Goal: Information Seeking & Learning: Learn about a topic

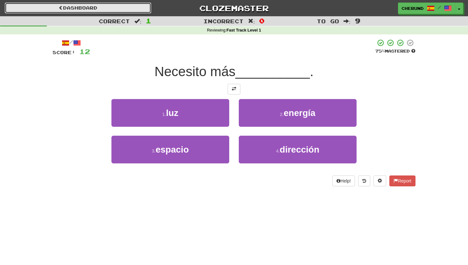
click at [99, 8] on link "Dashboard" at bounding box center [78, 8] width 146 height 11
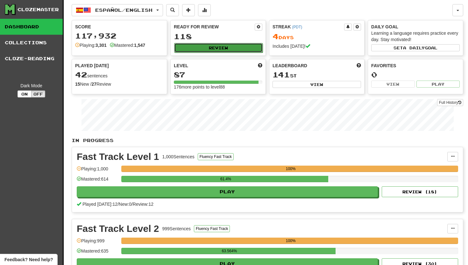
click at [220, 47] on button "Review" at bounding box center [218, 48] width 88 height 10
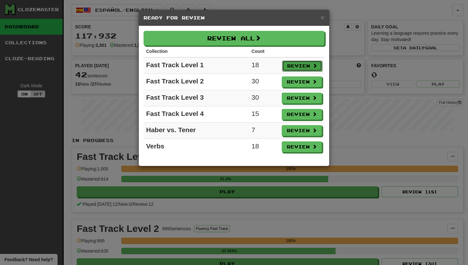
click at [304, 65] on button "Review" at bounding box center [302, 65] width 40 height 11
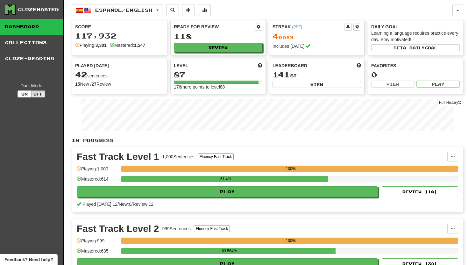
select select "**"
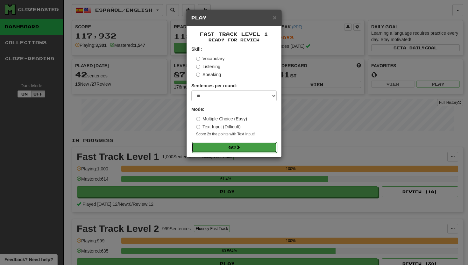
click at [231, 147] on button "Go" at bounding box center [234, 147] width 85 height 11
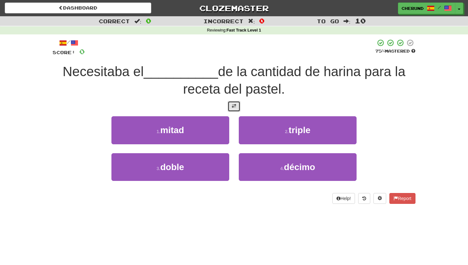
click at [236, 109] on button at bounding box center [234, 106] width 13 height 11
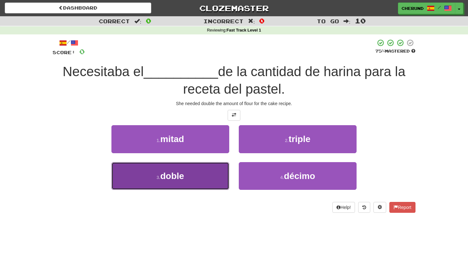
click at [180, 179] on span "doble" at bounding box center [172, 176] width 24 height 10
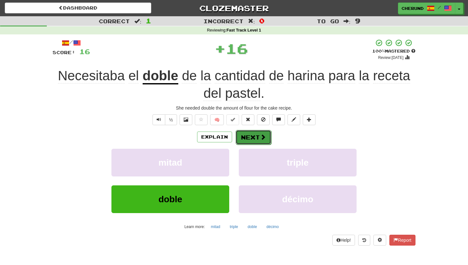
click at [253, 137] on button "Next" at bounding box center [253, 137] width 36 height 15
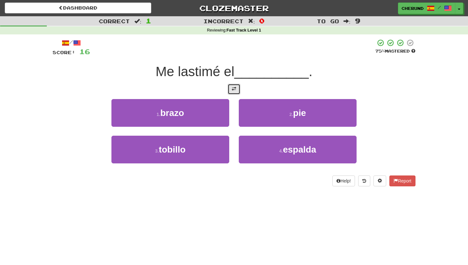
click at [232, 89] on span at bounding box center [234, 89] width 4 height 4
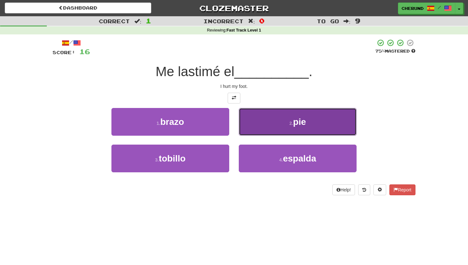
click at [276, 130] on button "2 . pie" at bounding box center [298, 122] width 118 height 28
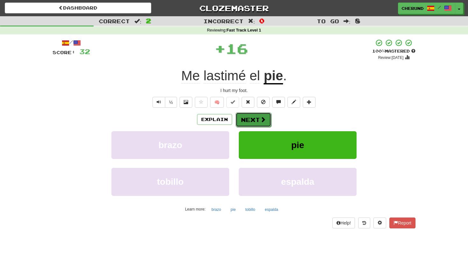
click at [258, 120] on button "Next" at bounding box center [253, 119] width 36 height 15
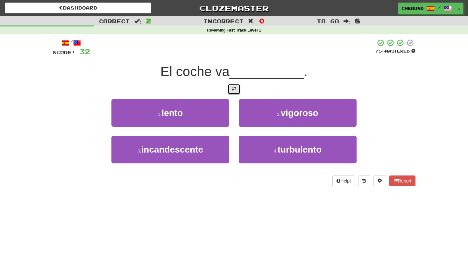
click at [235, 88] on span at bounding box center [234, 89] width 4 height 4
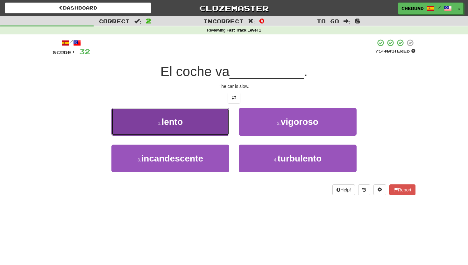
click at [200, 120] on button "1 . lento" at bounding box center [170, 122] width 118 height 28
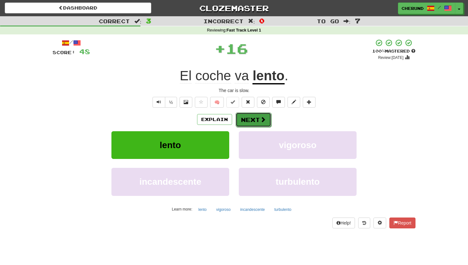
click at [256, 118] on button "Next" at bounding box center [253, 119] width 36 height 15
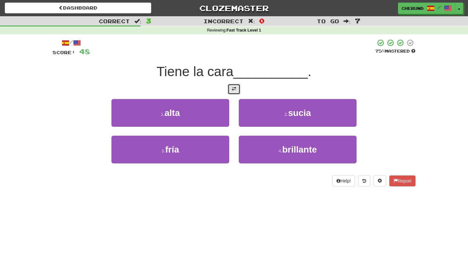
click at [233, 91] on span at bounding box center [234, 89] width 4 height 4
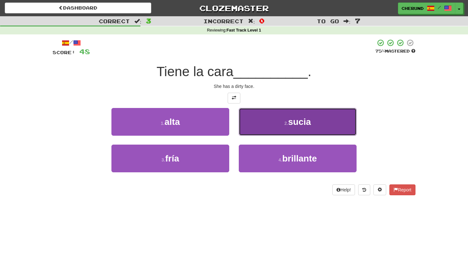
click at [286, 120] on button "2 . [GEOGRAPHIC_DATA]" at bounding box center [298, 122] width 118 height 28
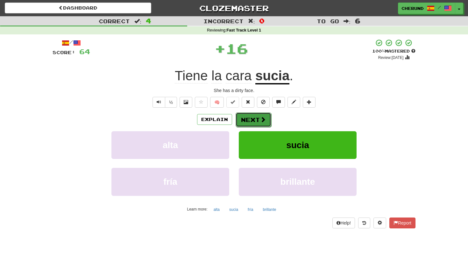
click at [251, 122] on button "Next" at bounding box center [253, 119] width 36 height 15
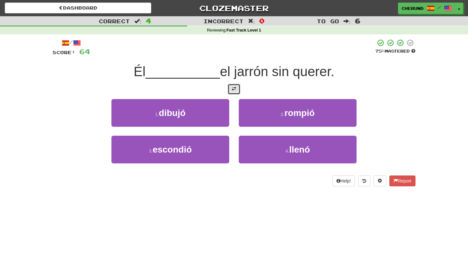
click at [234, 90] on span at bounding box center [234, 89] width 4 height 4
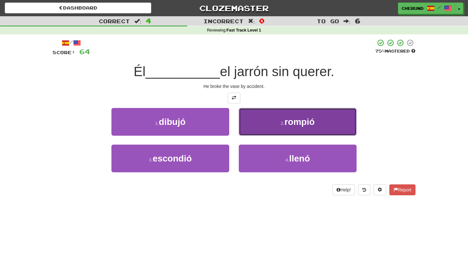
click at [318, 120] on button "2 . rompió" at bounding box center [298, 122] width 118 height 28
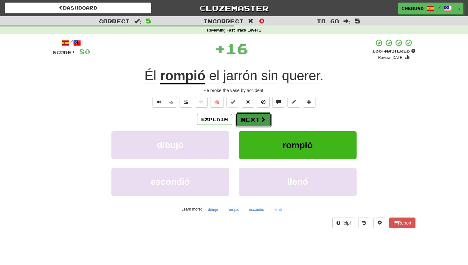
click at [256, 121] on button "Next" at bounding box center [253, 119] width 36 height 15
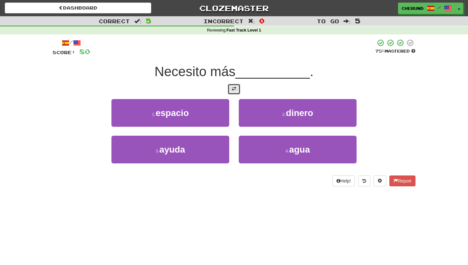
click at [232, 90] on span at bounding box center [234, 89] width 4 height 4
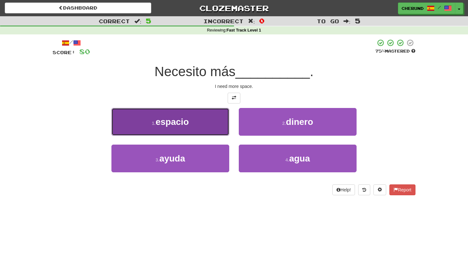
click at [206, 122] on button "1 . espacio" at bounding box center [170, 122] width 118 height 28
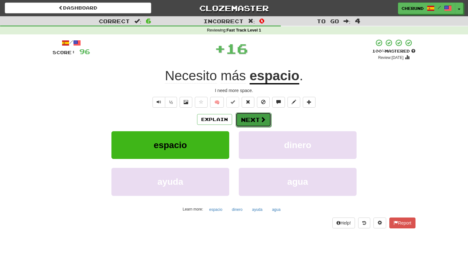
click at [259, 119] on button "Next" at bounding box center [253, 119] width 36 height 15
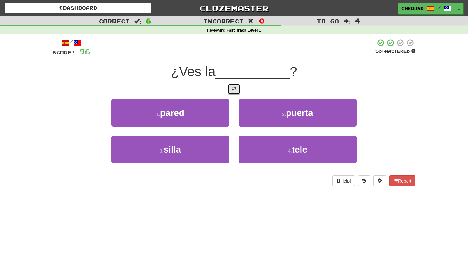
click at [235, 89] on span at bounding box center [234, 89] width 4 height 4
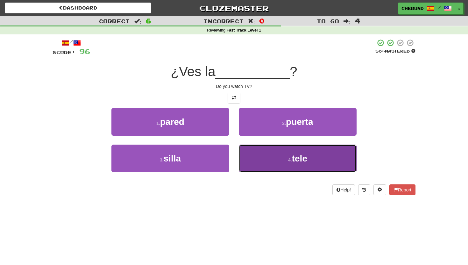
click at [282, 165] on button "4 . tele" at bounding box center [298, 158] width 118 height 28
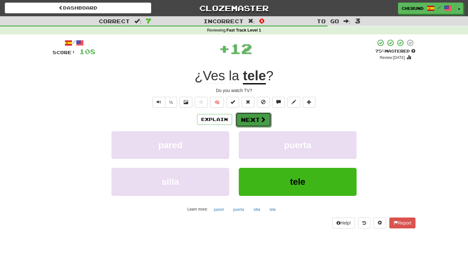
click at [258, 120] on button "Next" at bounding box center [253, 119] width 36 height 15
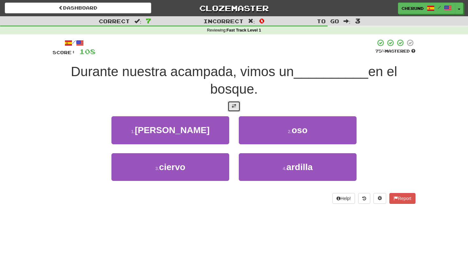
click at [237, 109] on button at bounding box center [234, 106] width 13 height 11
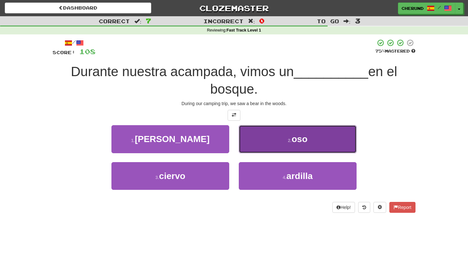
click at [270, 134] on button "2 . oso" at bounding box center [298, 139] width 118 height 28
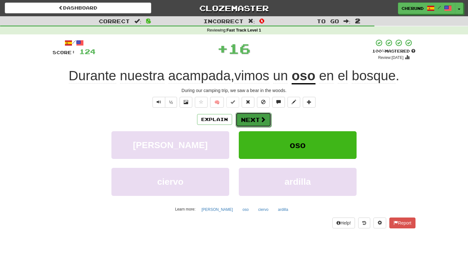
click at [257, 118] on button "Next" at bounding box center [253, 119] width 36 height 15
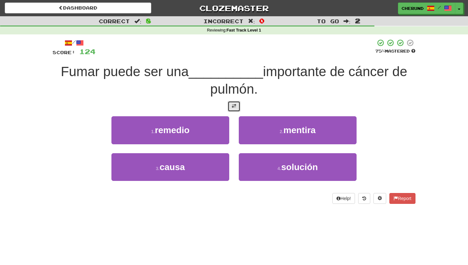
click at [236, 108] on span at bounding box center [234, 106] width 4 height 4
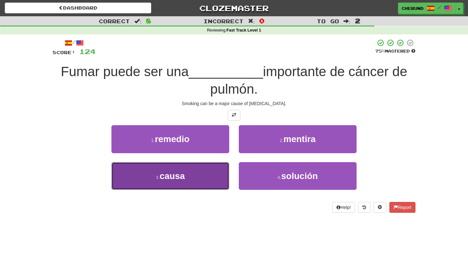
click at [204, 174] on button "3 . causa" at bounding box center [170, 176] width 118 height 28
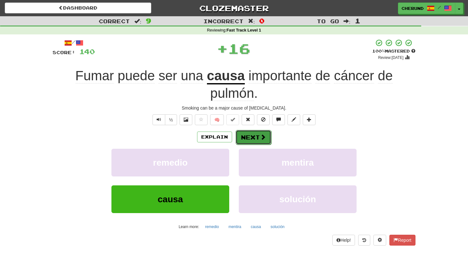
click at [251, 139] on button "Next" at bounding box center [253, 137] width 36 height 15
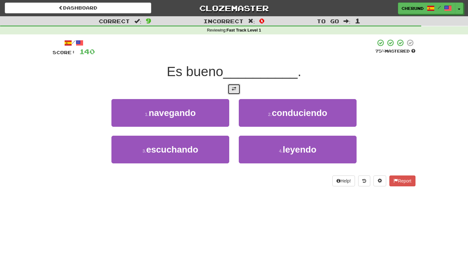
click at [235, 90] on span at bounding box center [234, 89] width 4 height 4
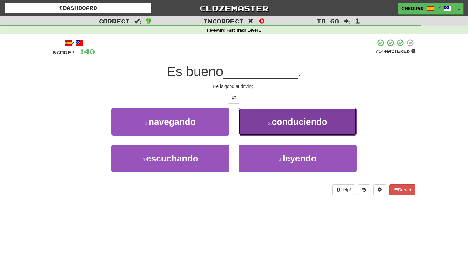
click at [265, 125] on button "2 . conduciendo" at bounding box center [298, 122] width 118 height 28
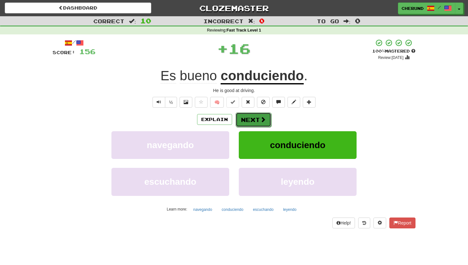
click at [254, 120] on button "Next" at bounding box center [253, 119] width 36 height 15
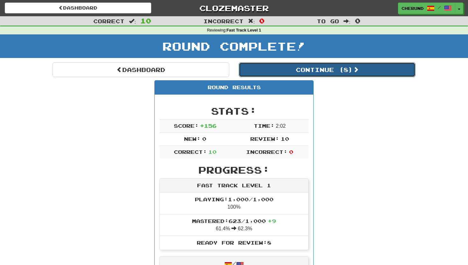
click at [332, 71] on button "Continue ( 8 )" at bounding box center [327, 69] width 177 height 15
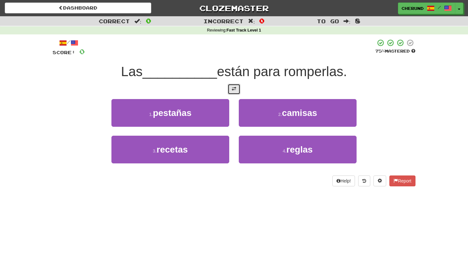
click at [236, 90] on button at bounding box center [234, 89] width 13 height 11
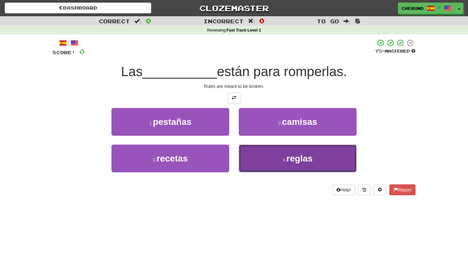
click at [271, 153] on button "4 . reglas" at bounding box center [298, 158] width 118 height 28
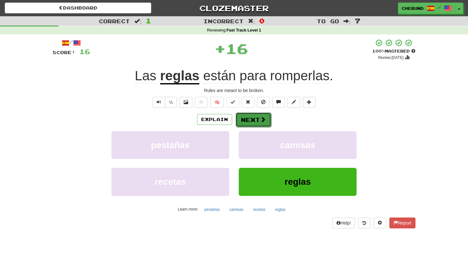
click at [255, 121] on button "Next" at bounding box center [253, 119] width 36 height 15
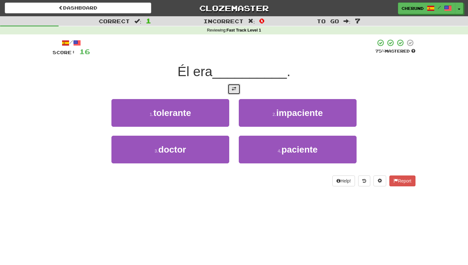
click at [234, 89] on span at bounding box center [234, 89] width 4 height 4
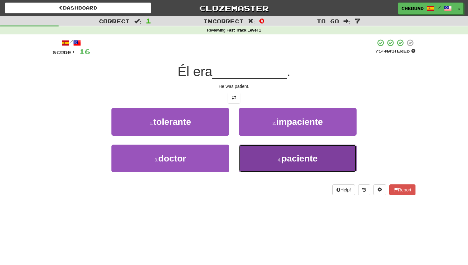
click at [270, 162] on button "4 . paciente" at bounding box center [298, 158] width 118 height 28
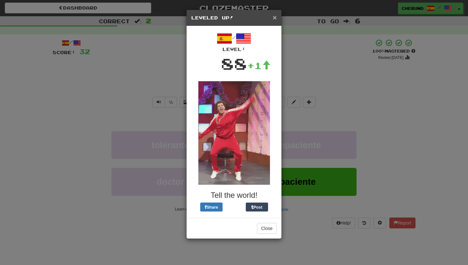
click at [276, 19] on span "×" at bounding box center [275, 17] width 4 height 7
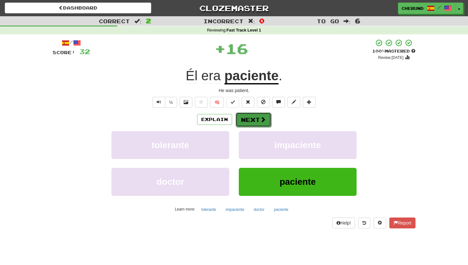
click at [258, 123] on button "Next" at bounding box center [253, 119] width 36 height 15
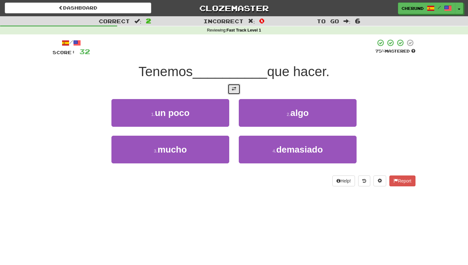
click at [235, 89] on span at bounding box center [234, 89] width 4 height 4
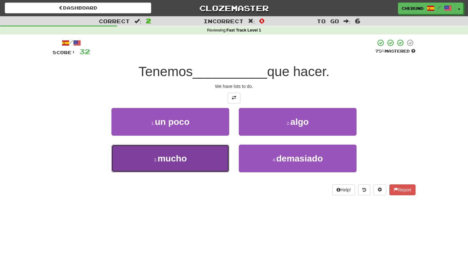
click at [195, 169] on button "3 . mucho" at bounding box center [170, 158] width 118 height 28
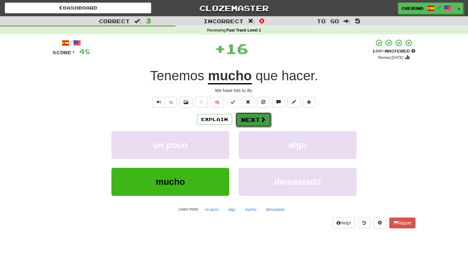
click at [257, 119] on button "Next" at bounding box center [253, 119] width 36 height 15
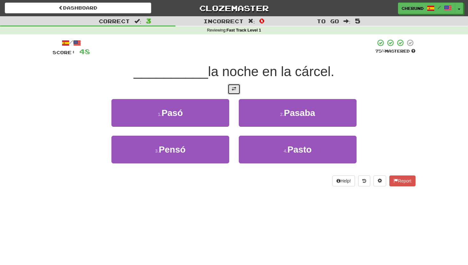
click at [234, 89] on span at bounding box center [234, 89] width 4 height 4
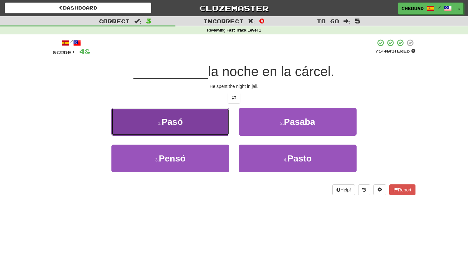
click at [202, 128] on button "1 . Pasó" at bounding box center [170, 122] width 118 height 28
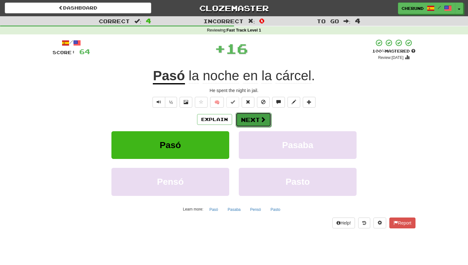
click at [256, 122] on button "Next" at bounding box center [253, 119] width 36 height 15
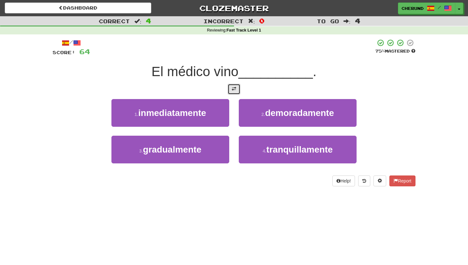
click at [233, 89] on span at bounding box center [234, 89] width 4 height 4
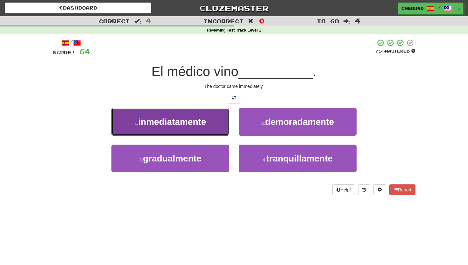
click at [204, 130] on button "1 . inmediatamente" at bounding box center [170, 122] width 118 height 28
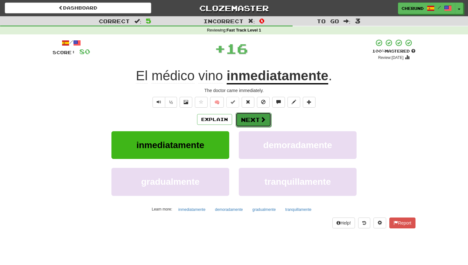
click at [258, 118] on button "Next" at bounding box center [253, 119] width 36 height 15
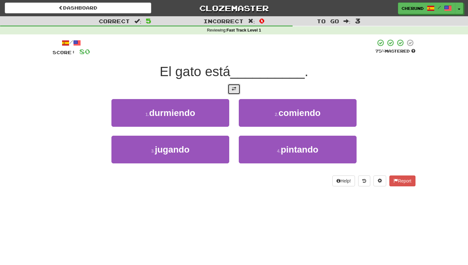
click at [235, 88] on span at bounding box center [234, 89] width 4 height 4
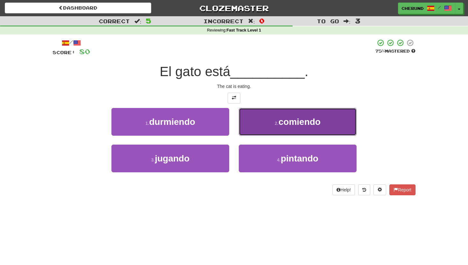
click at [255, 119] on button "2 . comiendo" at bounding box center [298, 122] width 118 height 28
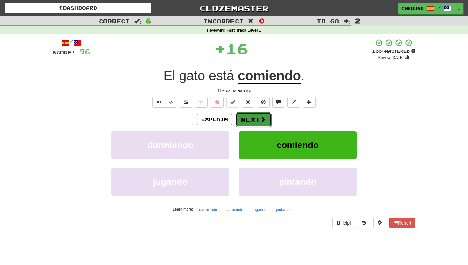
click at [252, 120] on button "Next" at bounding box center [253, 119] width 36 height 15
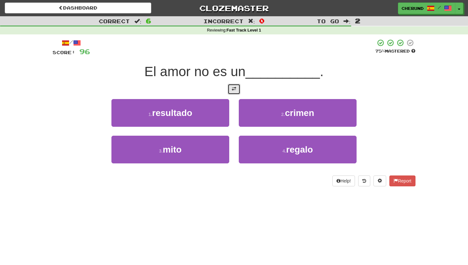
click at [234, 87] on span at bounding box center [234, 89] width 4 height 4
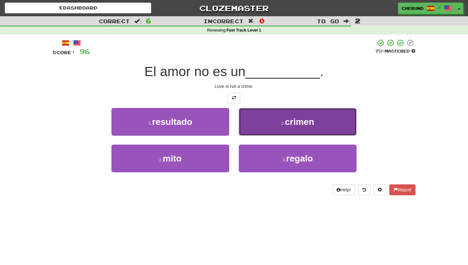
click at [281, 125] on small "2 ." at bounding box center [283, 123] width 4 height 5
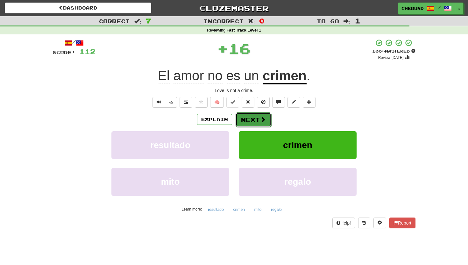
click at [255, 120] on button "Next" at bounding box center [253, 119] width 36 height 15
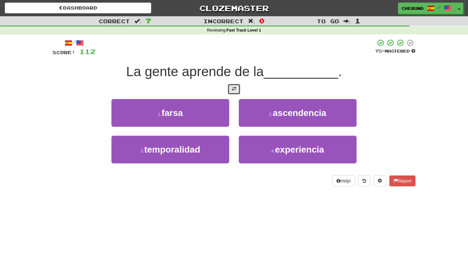
click at [235, 90] on span at bounding box center [234, 89] width 4 height 4
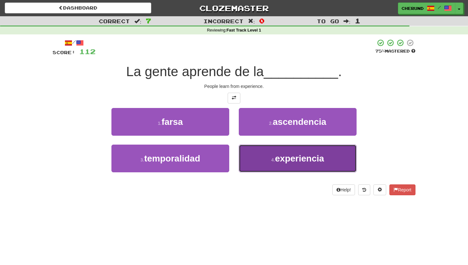
click at [271, 155] on button "4 . experiencia" at bounding box center [298, 158] width 118 height 28
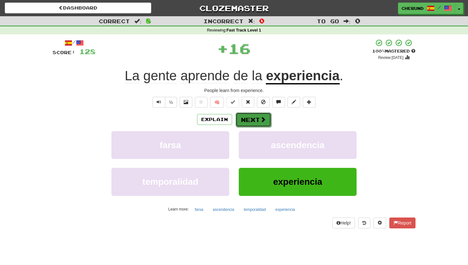
click at [255, 121] on button "Next" at bounding box center [253, 119] width 36 height 15
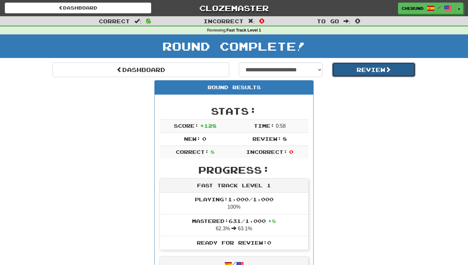
click at [365, 68] on button "Review" at bounding box center [374, 69] width 84 height 15
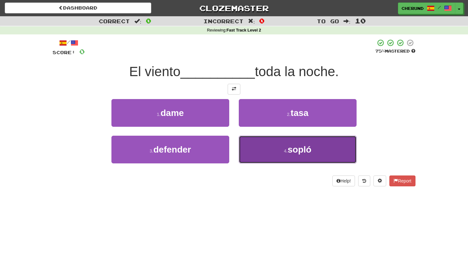
click at [289, 151] on span "sopló" at bounding box center [300, 149] width 24 height 10
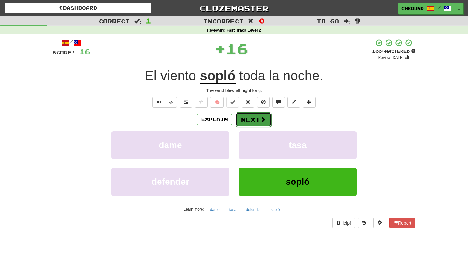
click at [259, 122] on button "Next" at bounding box center [253, 119] width 36 height 15
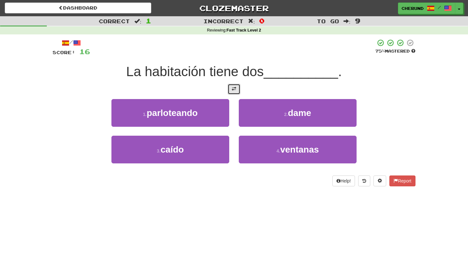
click at [233, 88] on span at bounding box center [234, 89] width 4 height 4
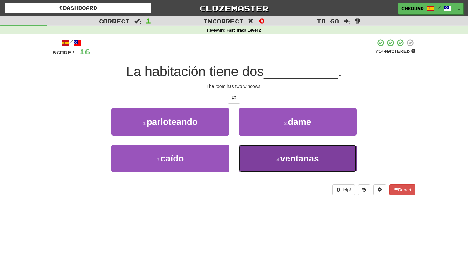
click at [265, 158] on button "4 . ventanas" at bounding box center [298, 158] width 118 height 28
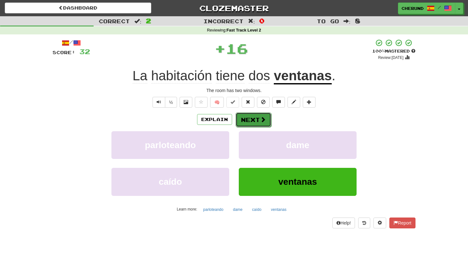
click at [259, 119] on button "Next" at bounding box center [253, 119] width 36 height 15
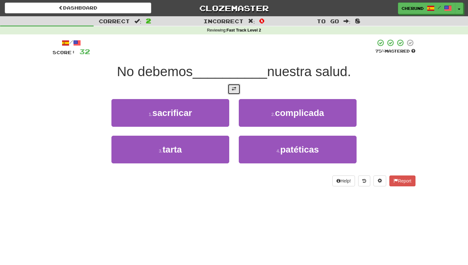
click at [236, 89] on button at bounding box center [234, 89] width 13 height 11
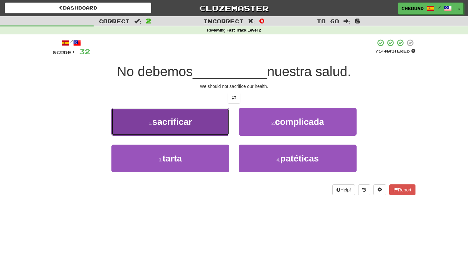
click at [192, 127] on button "1 . sacrificar" at bounding box center [170, 122] width 118 height 28
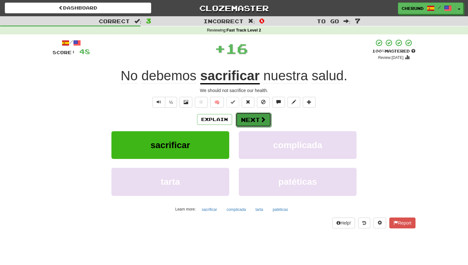
click at [258, 122] on button "Next" at bounding box center [253, 119] width 36 height 15
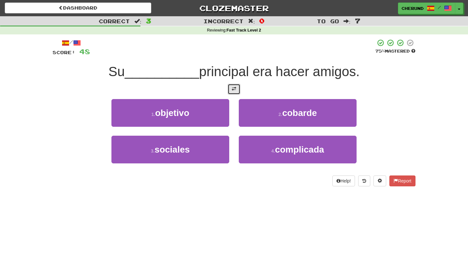
click at [234, 88] on span at bounding box center [234, 89] width 4 height 4
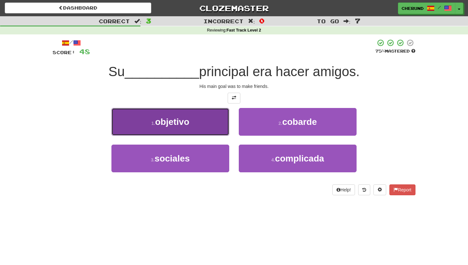
click at [210, 119] on button "1 . objetivo" at bounding box center [170, 122] width 118 height 28
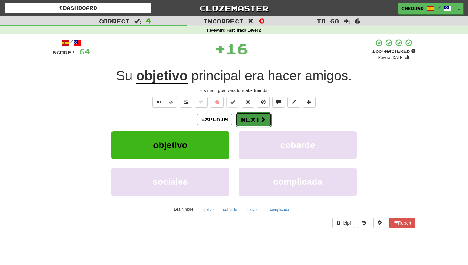
click at [256, 121] on button "Next" at bounding box center [253, 119] width 36 height 15
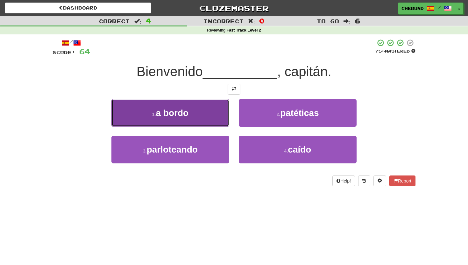
click at [200, 124] on button "1 . a bordo" at bounding box center [170, 113] width 118 height 28
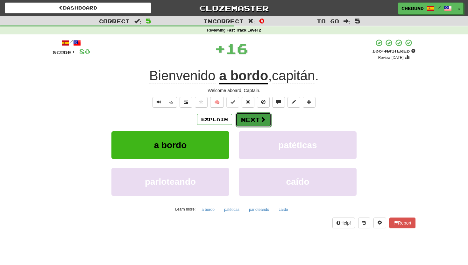
click at [258, 119] on button "Next" at bounding box center [253, 119] width 36 height 15
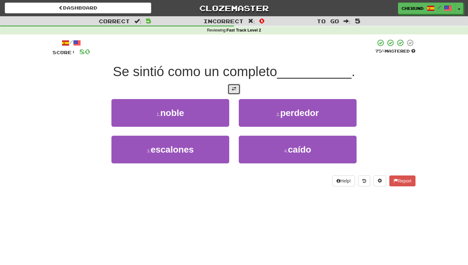
click at [235, 88] on span at bounding box center [234, 89] width 4 height 4
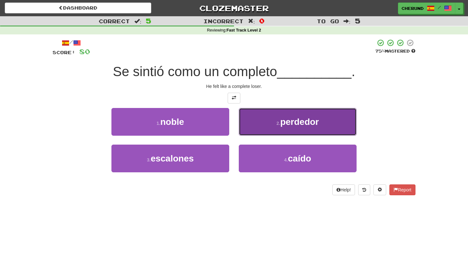
click at [261, 126] on button "2 . perdedor" at bounding box center [298, 122] width 118 height 28
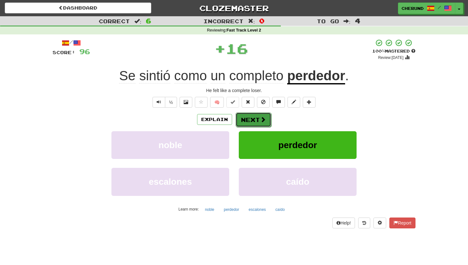
click at [255, 121] on button "Next" at bounding box center [253, 119] width 36 height 15
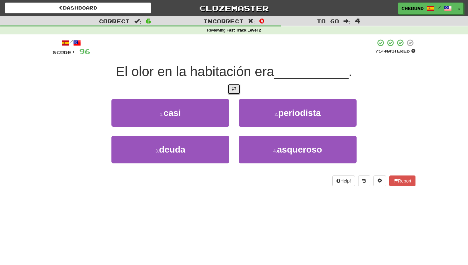
click at [234, 89] on span at bounding box center [234, 89] width 4 height 4
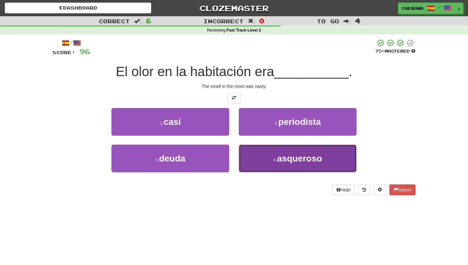
click at [267, 160] on button "4 . asqueroso" at bounding box center [298, 158] width 118 height 28
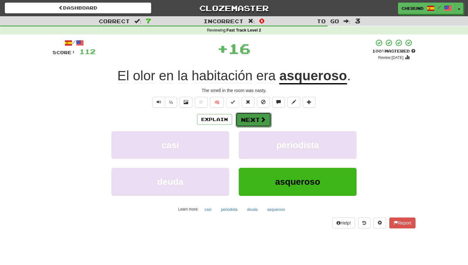
click at [258, 121] on button "Next" at bounding box center [253, 119] width 36 height 15
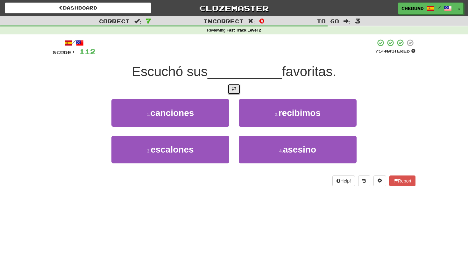
click at [235, 88] on span at bounding box center [234, 89] width 4 height 4
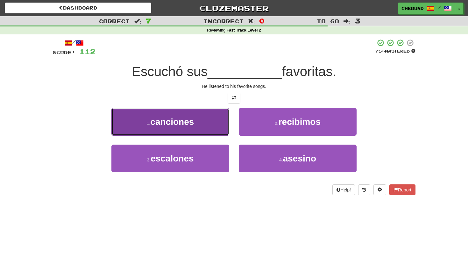
click at [207, 122] on button "1 . canciones" at bounding box center [170, 122] width 118 height 28
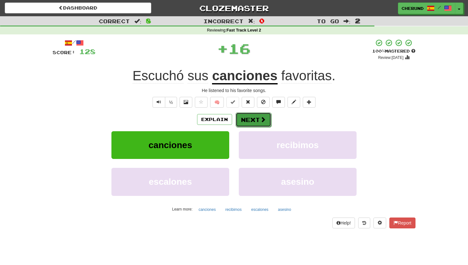
click at [256, 122] on button "Next" at bounding box center [253, 119] width 36 height 15
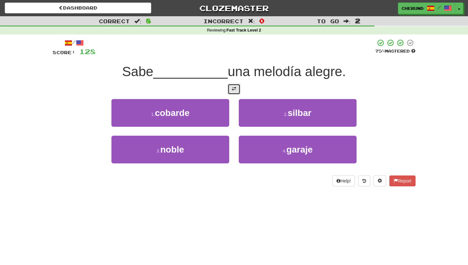
click at [234, 90] on span at bounding box center [234, 89] width 4 height 4
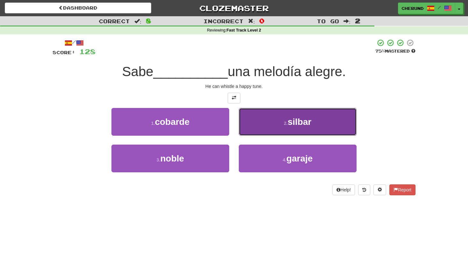
click at [263, 122] on button "2 . silbar" at bounding box center [298, 122] width 118 height 28
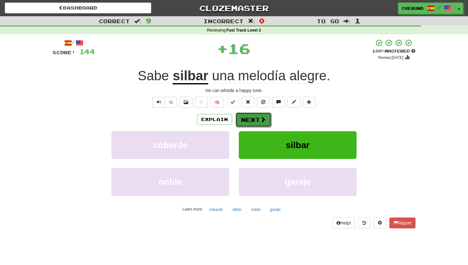
click at [254, 121] on button "Next" at bounding box center [253, 119] width 36 height 15
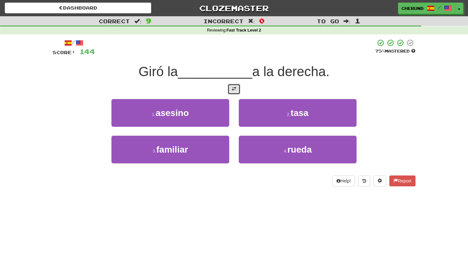
click at [234, 90] on span at bounding box center [234, 89] width 4 height 4
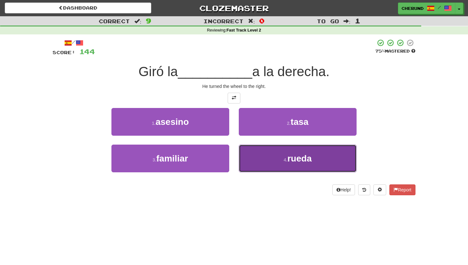
click at [270, 161] on button "4 . rueda" at bounding box center [298, 158] width 118 height 28
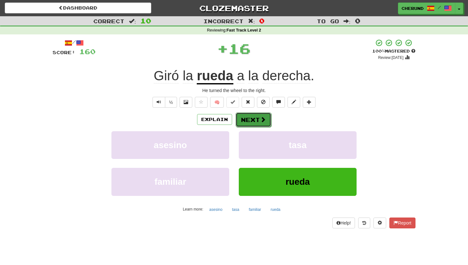
click at [256, 121] on button "Next" at bounding box center [253, 119] width 36 height 15
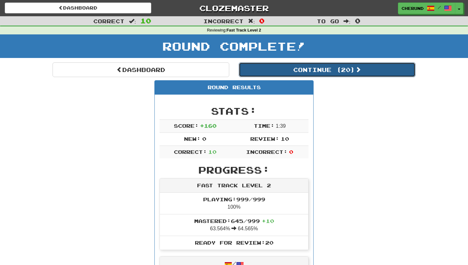
click at [298, 68] on button "Continue ( 20 )" at bounding box center [327, 69] width 177 height 15
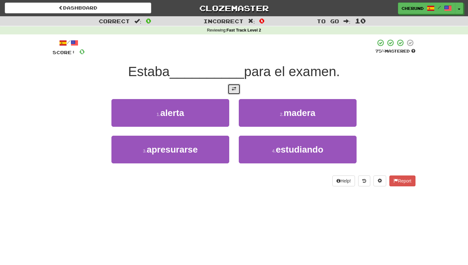
click at [232, 91] on span at bounding box center [234, 89] width 4 height 4
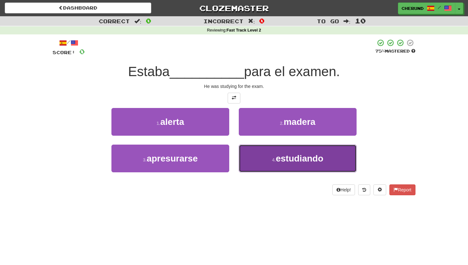
click at [267, 152] on button "4 . estudiando" at bounding box center [298, 158] width 118 height 28
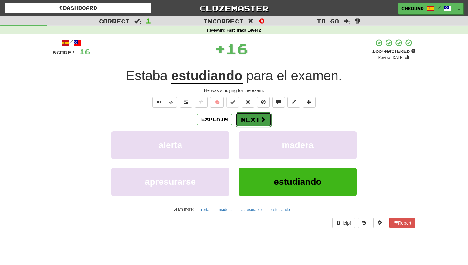
click at [255, 118] on button "Next" at bounding box center [253, 119] width 36 height 15
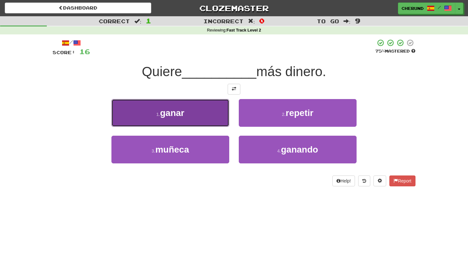
click at [210, 120] on button "1 . ganar" at bounding box center [170, 113] width 118 height 28
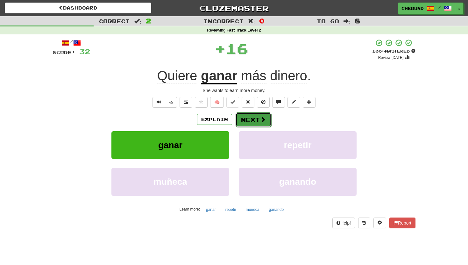
click at [258, 123] on button "Next" at bounding box center [253, 119] width 36 height 15
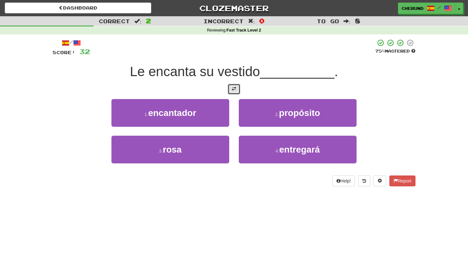
click at [234, 88] on span at bounding box center [234, 89] width 4 height 4
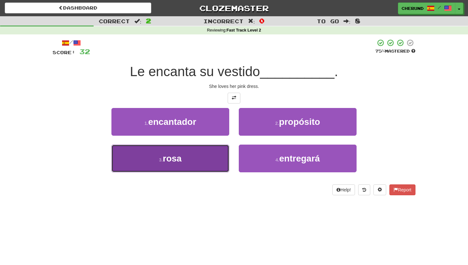
click at [203, 161] on button "3 . rosa" at bounding box center [170, 158] width 118 height 28
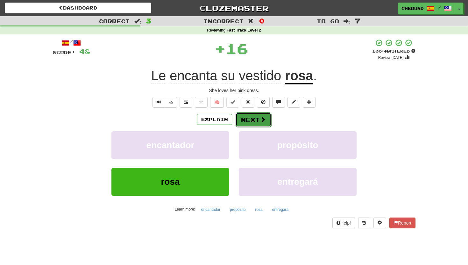
click at [252, 117] on button "Next" at bounding box center [253, 119] width 36 height 15
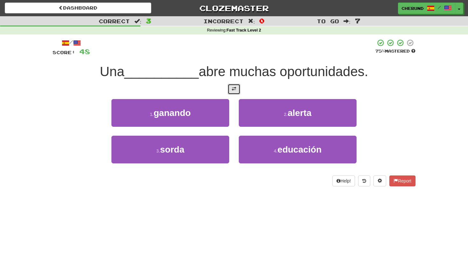
click at [236, 91] on button at bounding box center [234, 89] width 13 height 11
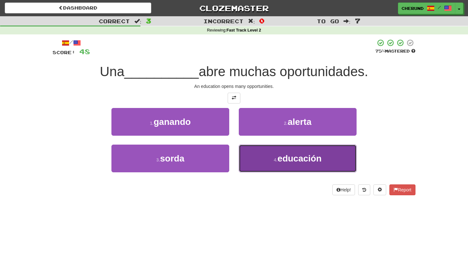
click at [258, 165] on button "4 . educación" at bounding box center [298, 158] width 118 height 28
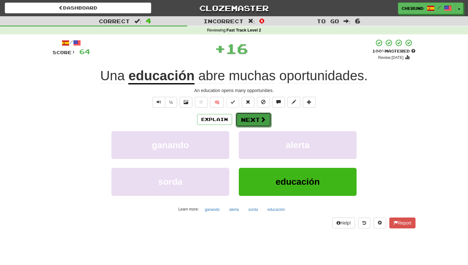
click at [254, 119] on button "Next" at bounding box center [253, 119] width 36 height 15
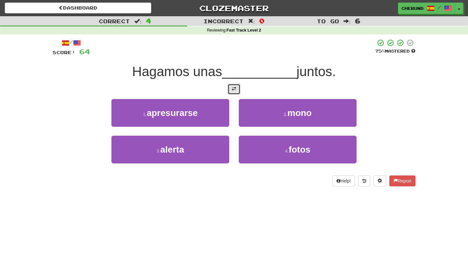
click at [233, 88] on span at bounding box center [234, 89] width 4 height 4
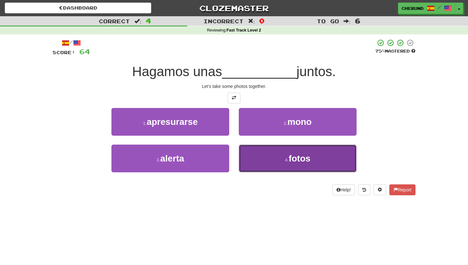
click at [254, 159] on button "4 . fotos" at bounding box center [298, 158] width 118 height 28
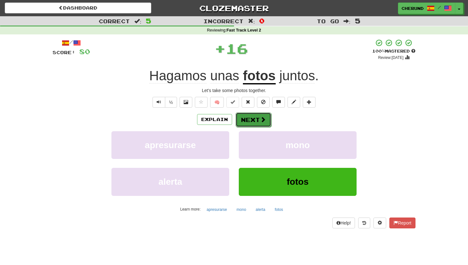
click at [253, 122] on button "Next" at bounding box center [253, 119] width 36 height 15
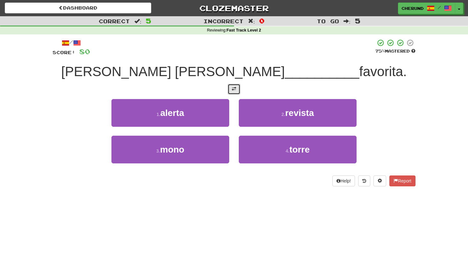
click at [235, 88] on span at bounding box center [234, 89] width 4 height 4
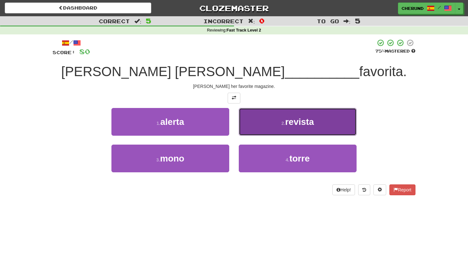
click at [258, 125] on button "2 . revista" at bounding box center [298, 122] width 118 height 28
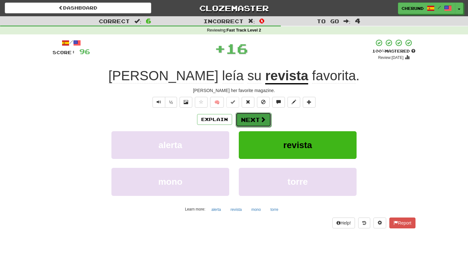
click at [256, 120] on button "Next" at bounding box center [253, 119] width 36 height 15
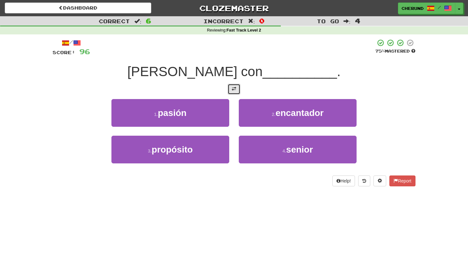
click at [235, 89] on span at bounding box center [234, 89] width 4 height 4
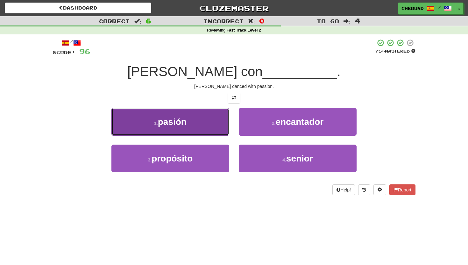
click at [207, 122] on button "1 . pasión" at bounding box center [170, 122] width 118 height 28
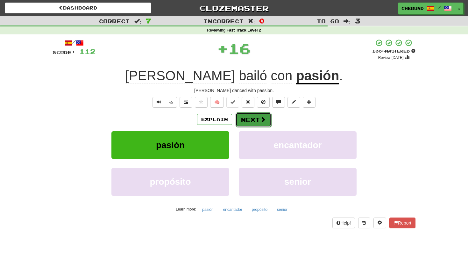
click at [256, 120] on button "Next" at bounding box center [253, 119] width 36 height 15
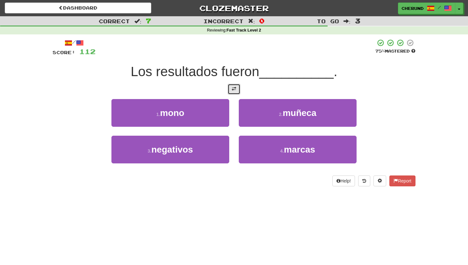
click at [233, 89] on span at bounding box center [234, 89] width 4 height 4
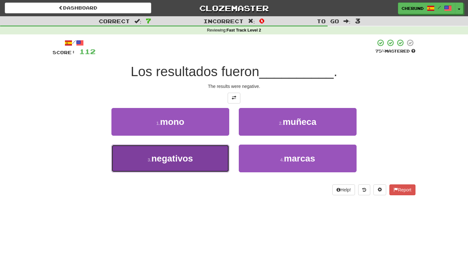
click at [191, 161] on span "negativos" at bounding box center [172, 158] width 42 height 10
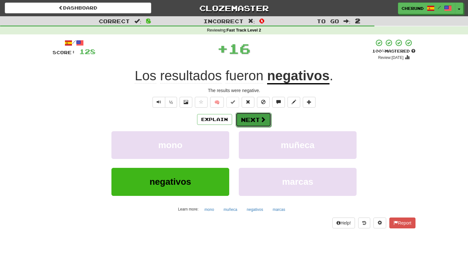
click at [257, 119] on button "Next" at bounding box center [253, 119] width 36 height 15
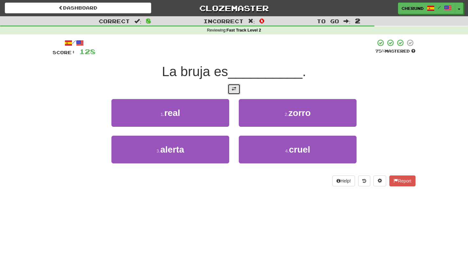
click at [233, 88] on span at bounding box center [234, 89] width 4 height 4
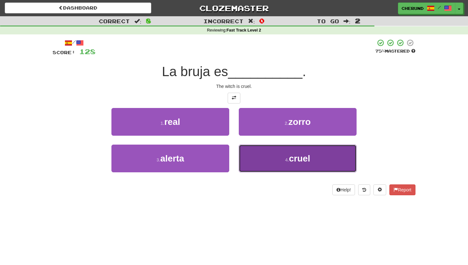
click at [270, 147] on button "4 . cruel" at bounding box center [298, 158] width 118 height 28
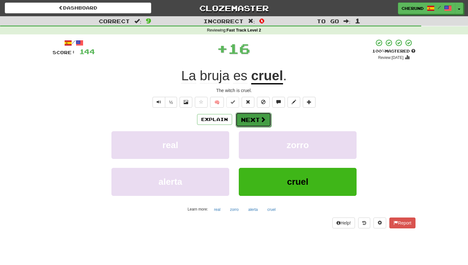
click at [257, 117] on button "Next" at bounding box center [253, 119] width 36 height 15
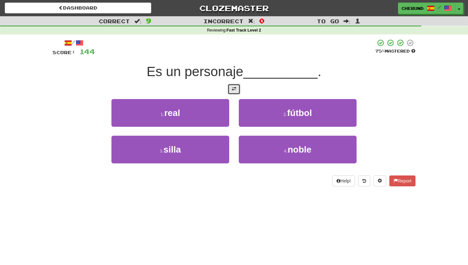
click at [235, 89] on span at bounding box center [234, 89] width 4 height 4
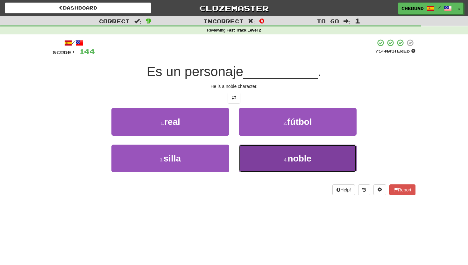
click at [275, 155] on button "4 . noble" at bounding box center [298, 158] width 118 height 28
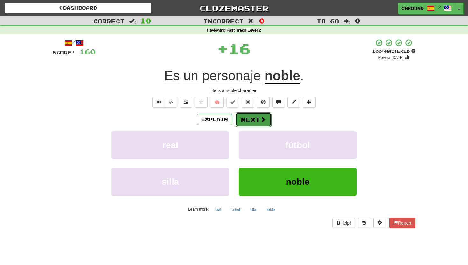
click at [255, 119] on button "Next" at bounding box center [253, 119] width 36 height 15
